Goal: Navigation & Orientation: Find specific page/section

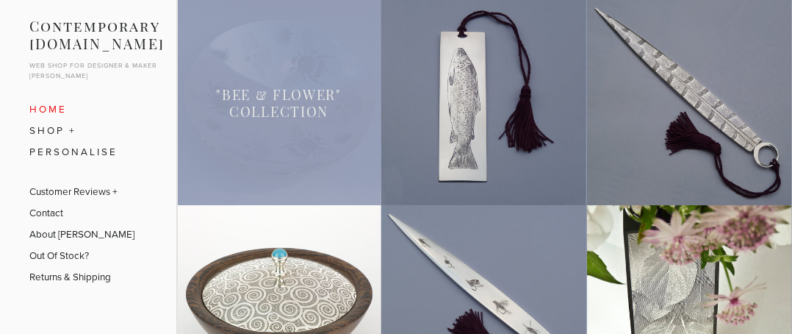
click at [269, 134] on link at bounding box center [278, 102] width 205 height 205
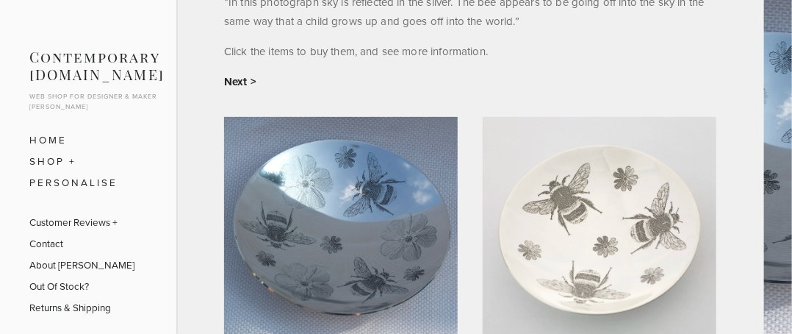
scroll to position [294, 0]
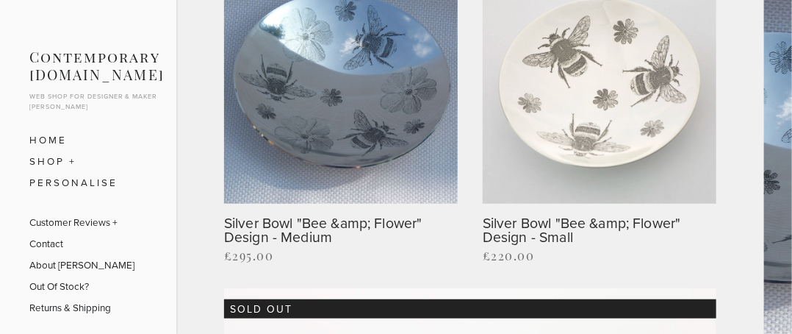
click at [338, 116] on img at bounding box center [341, 87] width 234 height 234
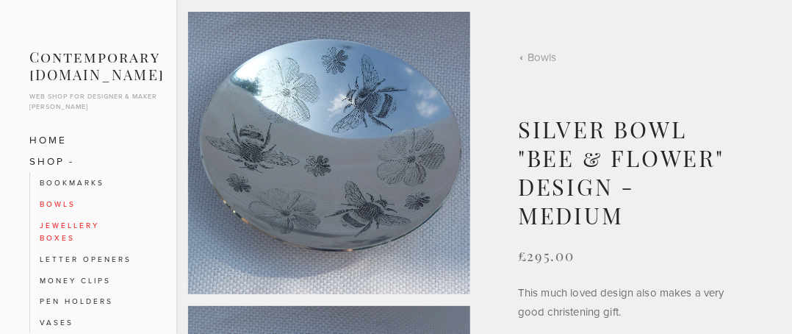
click at [61, 226] on link "Jewellery Boxes" at bounding box center [88, 232] width 97 height 34
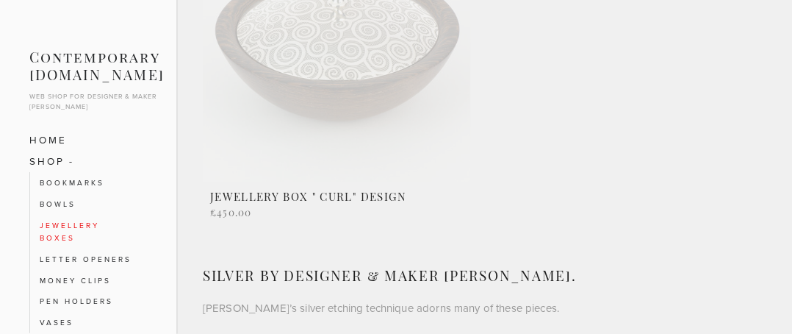
scroll to position [477, 0]
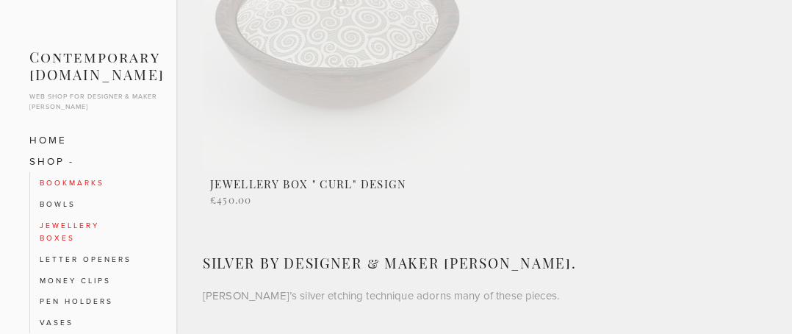
click at [87, 179] on link "Bookmarks" at bounding box center [88, 182] width 97 height 21
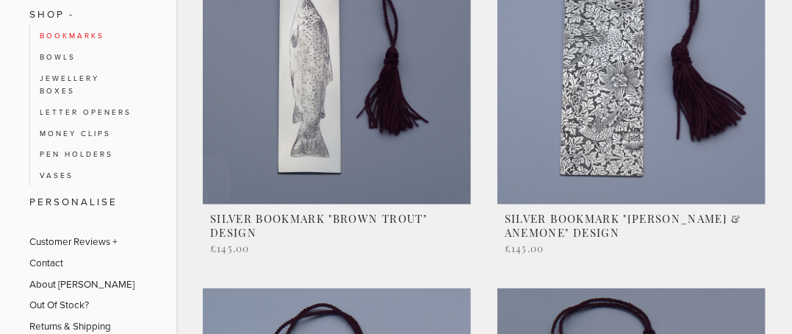
scroll to position [441, 0]
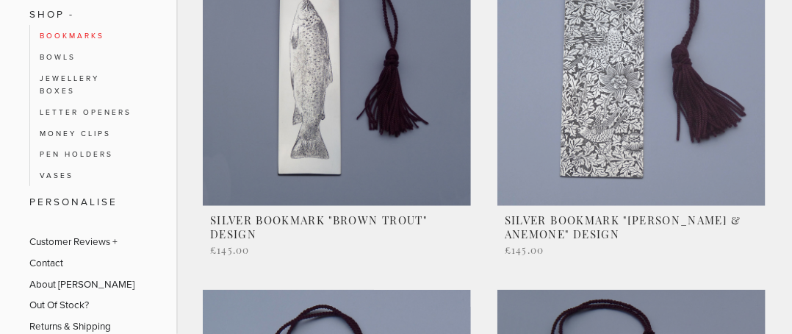
click at [616, 143] on link at bounding box center [632, 101] width 268 height 326
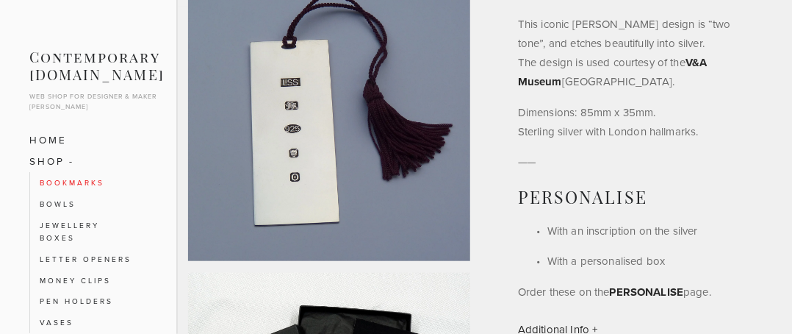
scroll to position [74, 0]
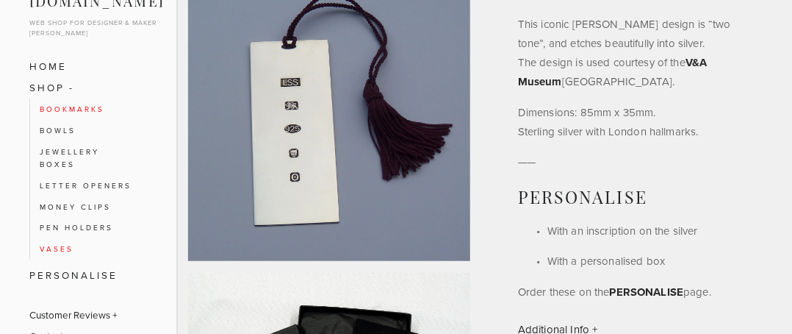
click at [58, 255] on link "Vases" at bounding box center [88, 248] width 97 height 21
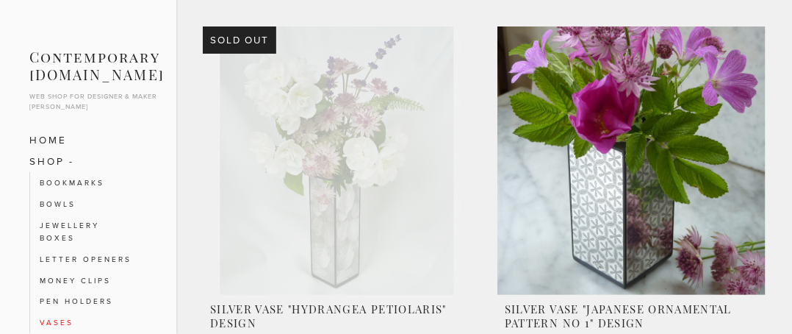
scroll to position [125, 0]
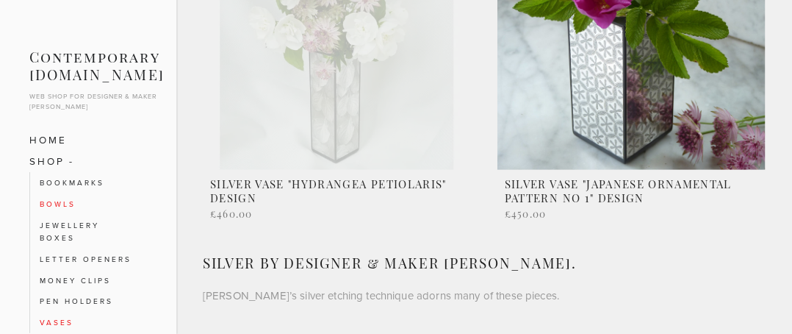
click at [65, 198] on link "Bowls" at bounding box center [88, 203] width 97 height 21
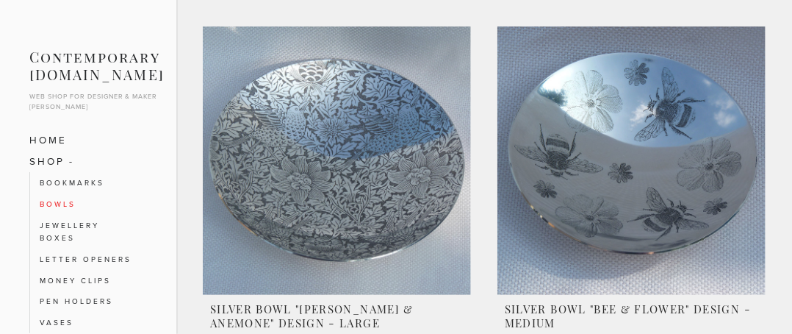
click at [368, 152] on link at bounding box center [337, 196] width 268 height 340
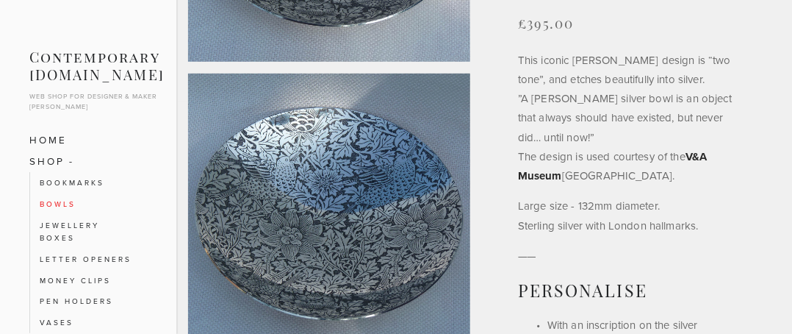
scroll to position [147, 0]
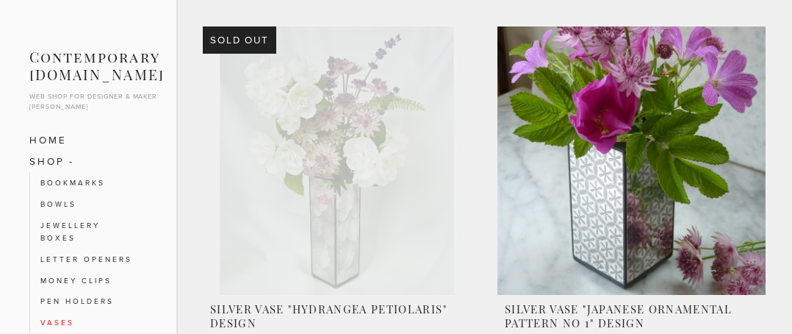
scroll to position [125, 0]
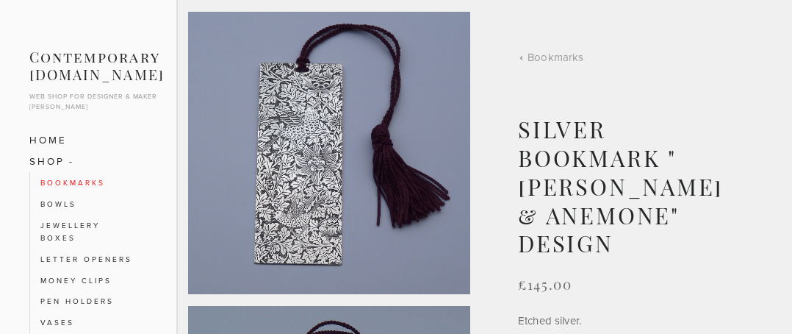
scroll to position [327, 0]
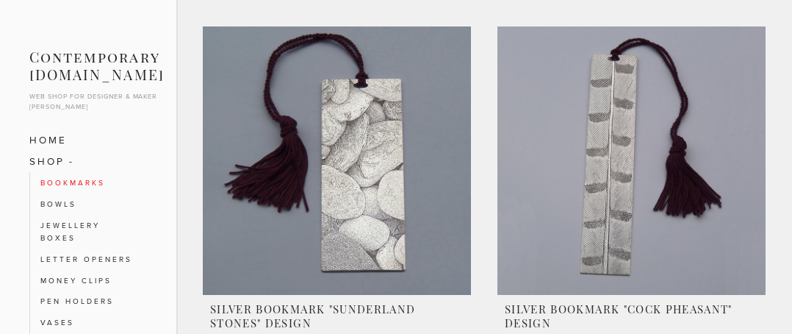
scroll to position [441, 0]
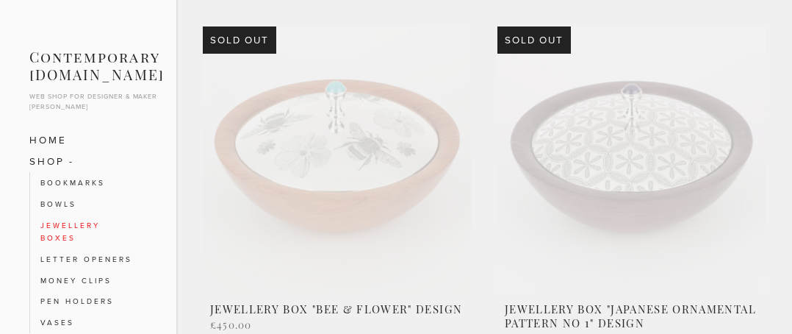
scroll to position [477, 0]
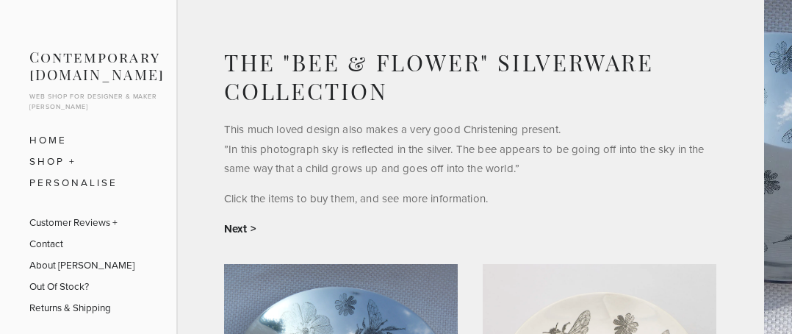
scroll to position [294, 0]
